Goal: Task Accomplishment & Management: Manage account settings

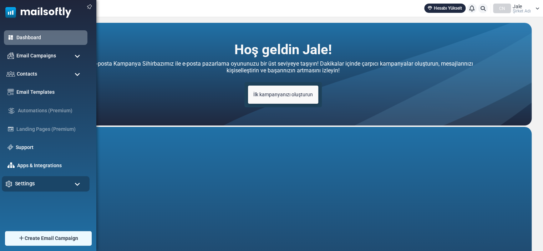
click at [81, 184] on div "Settings" at bounding box center [46, 183] width 88 height 15
click at [42, 9] on img at bounding box center [35, 10] width 71 height 21
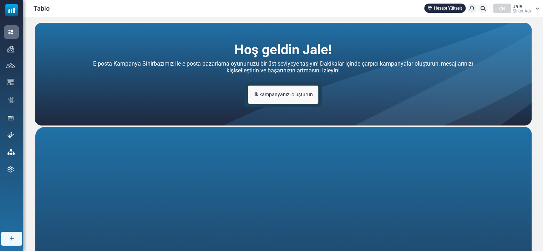
click at [535, 7] on icon at bounding box center [537, 8] width 4 height 4
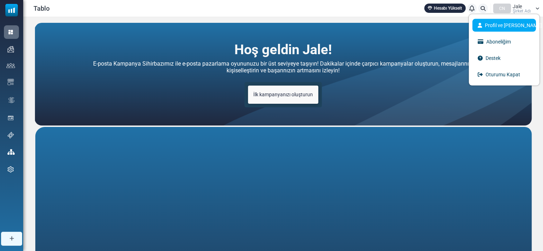
click at [505, 29] on link "Profil ve [PERSON_NAME]" at bounding box center [503, 25] width 63 height 13
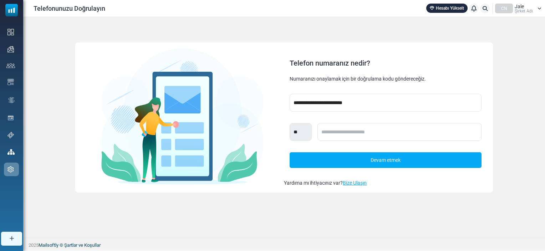
click at [526, 7] on div "Jale Şirket Adı" at bounding box center [524, 8] width 18 height 9
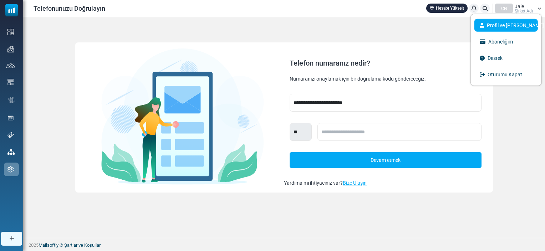
click at [504, 24] on font "Profil ve [PERSON_NAME]" at bounding box center [515, 25] width 57 height 6
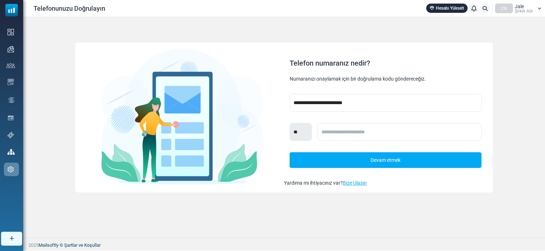
click at [521, 11] on span "Şirket Adı" at bounding box center [524, 11] width 18 height 4
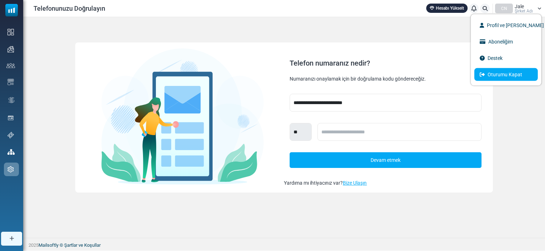
click at [504, 78] on link "Oturumu Kapat" at bounding box center [505, 74] width 63 height 13
